Goal: Check status: Check status

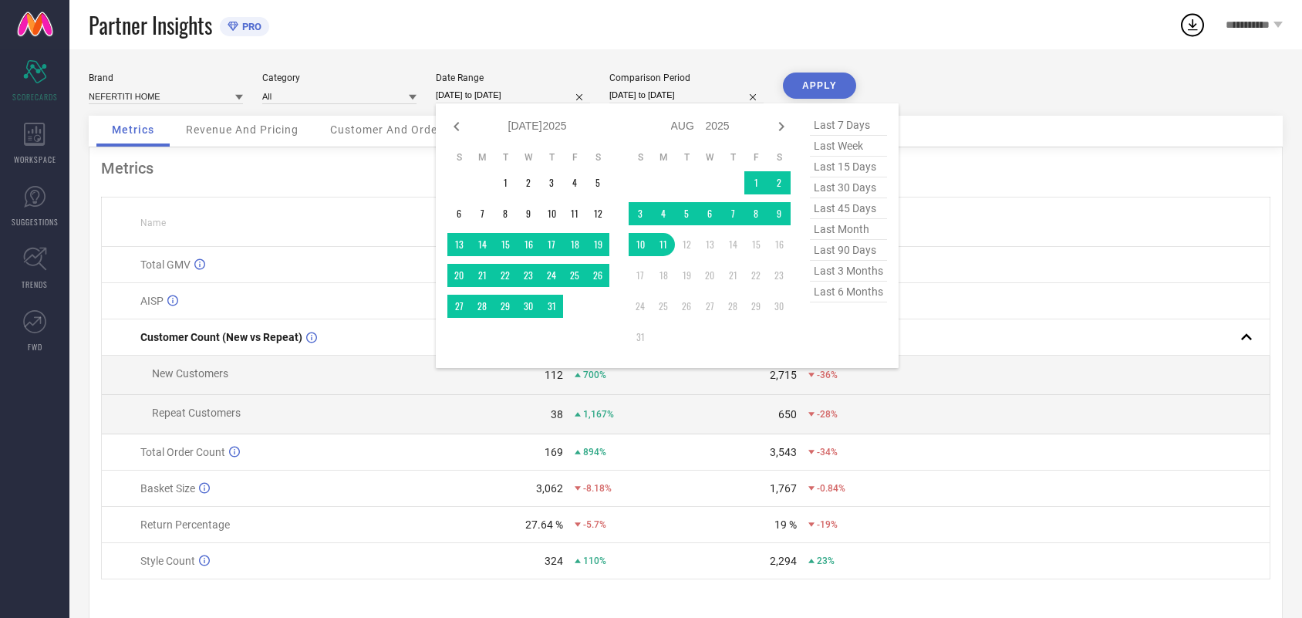
select select "6"
select select "2025"
select select "7"
select select "2025"
click at [847, 237] on span "last month" at bounding box center [848, 229] width 77 height 21
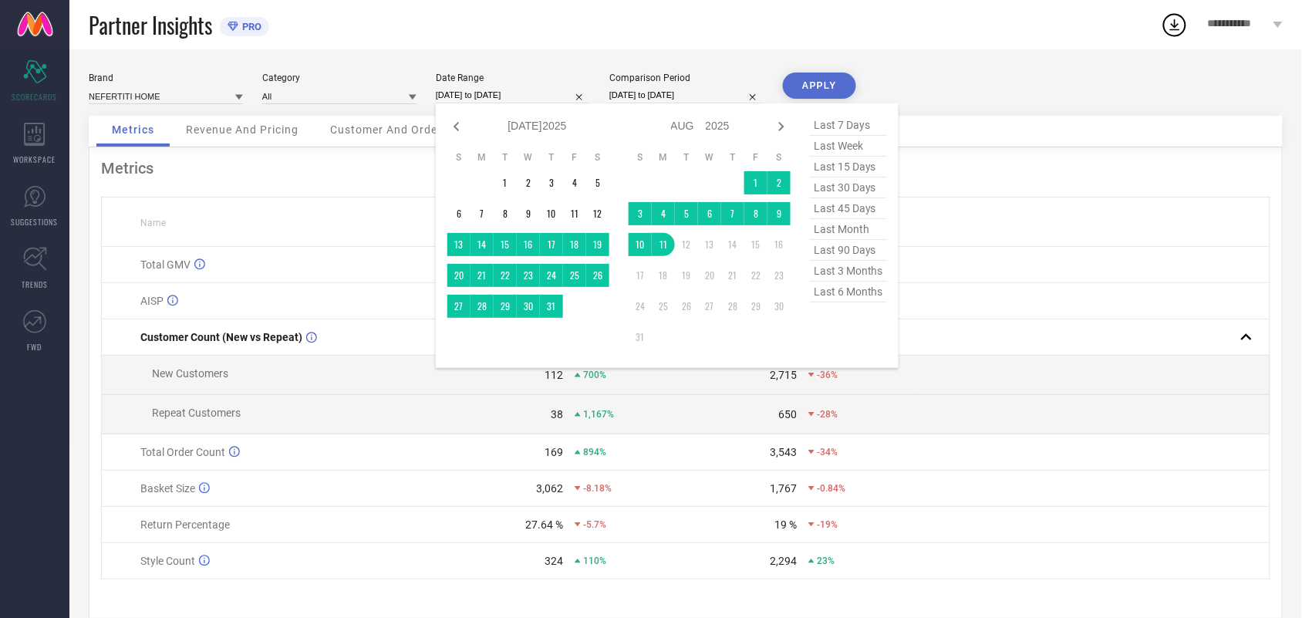
type input "[DATE] to [DATE]"
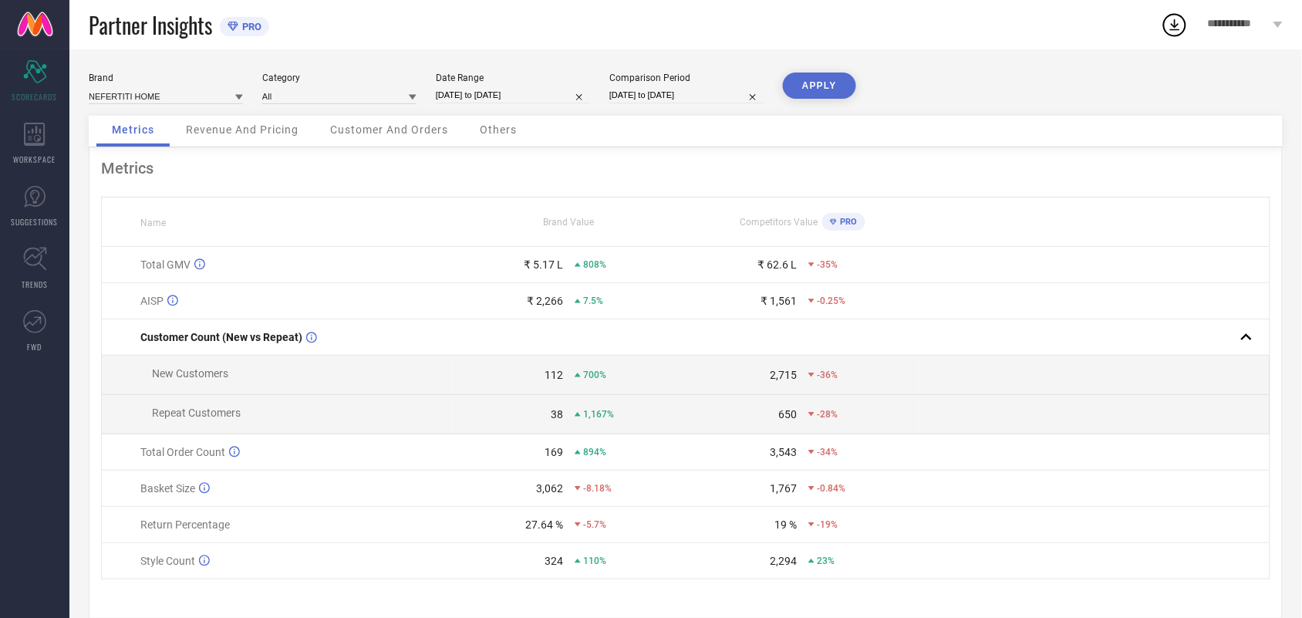
click at [824, 86] on button "APPLY" at bounding box center [819, 86] width 73 height 26
click at [537, 96] on input "[DATE] to [DATE]" at bounding box center [513, 95] width 154 height 16
select select "6"
select select "2025"
select select "7"
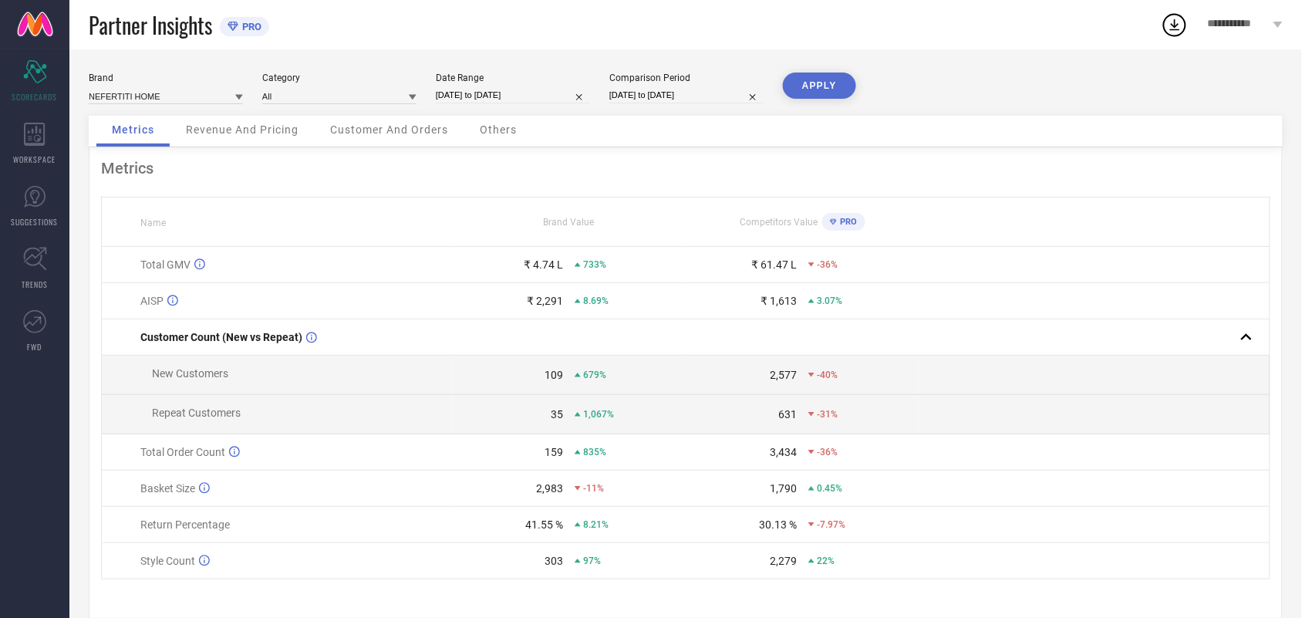
select select "2025"
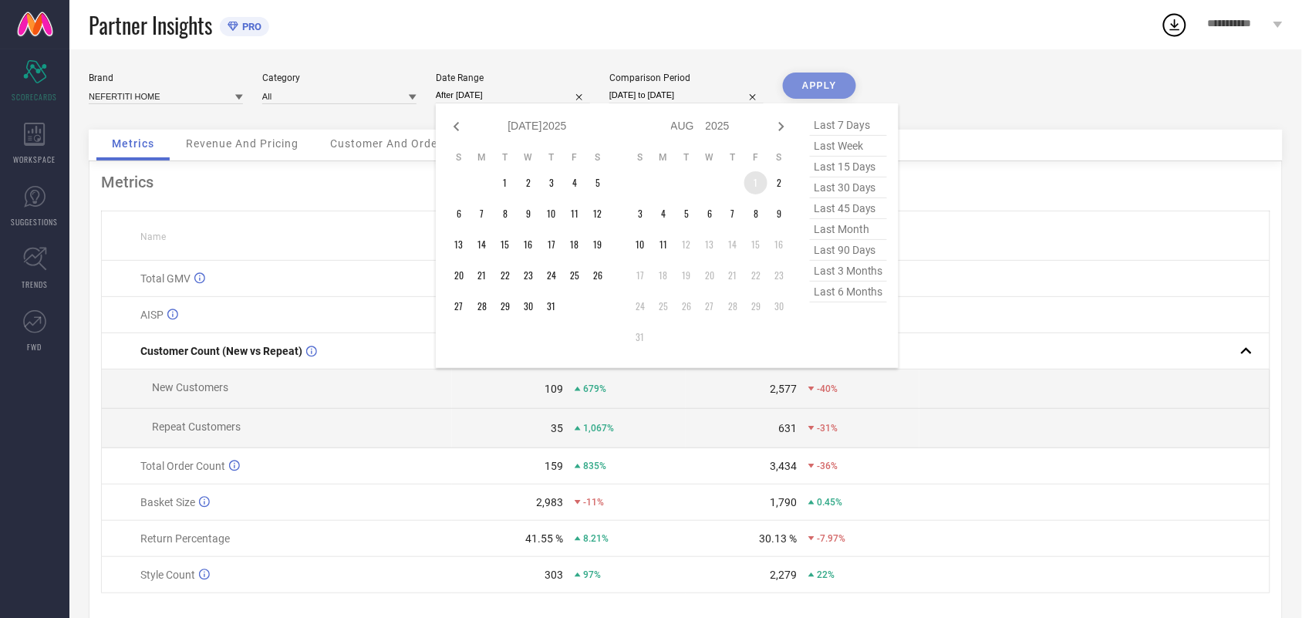
click at [757, 170] on table "S M T W T F S 1 2 3 4 5 6 7 8 9 10 11 12 13 14 15 16 17 18 19 20 21 22 23 24 25…" at bounding box center [710, 249] width 162 height 213
type input "[DATE] to [DATE]"
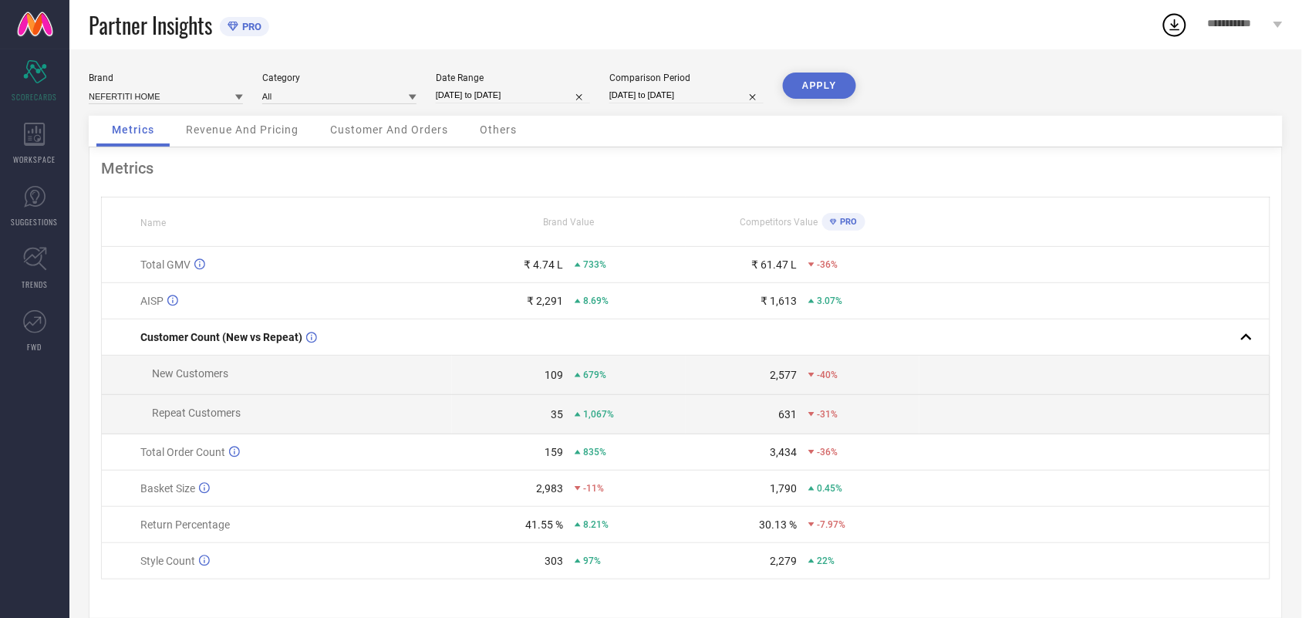
click at [829, 91] on button "APPLY" at bounding box center [819, 86] width 73 height 26
